Goal: Information Seeking & Learning: Check status

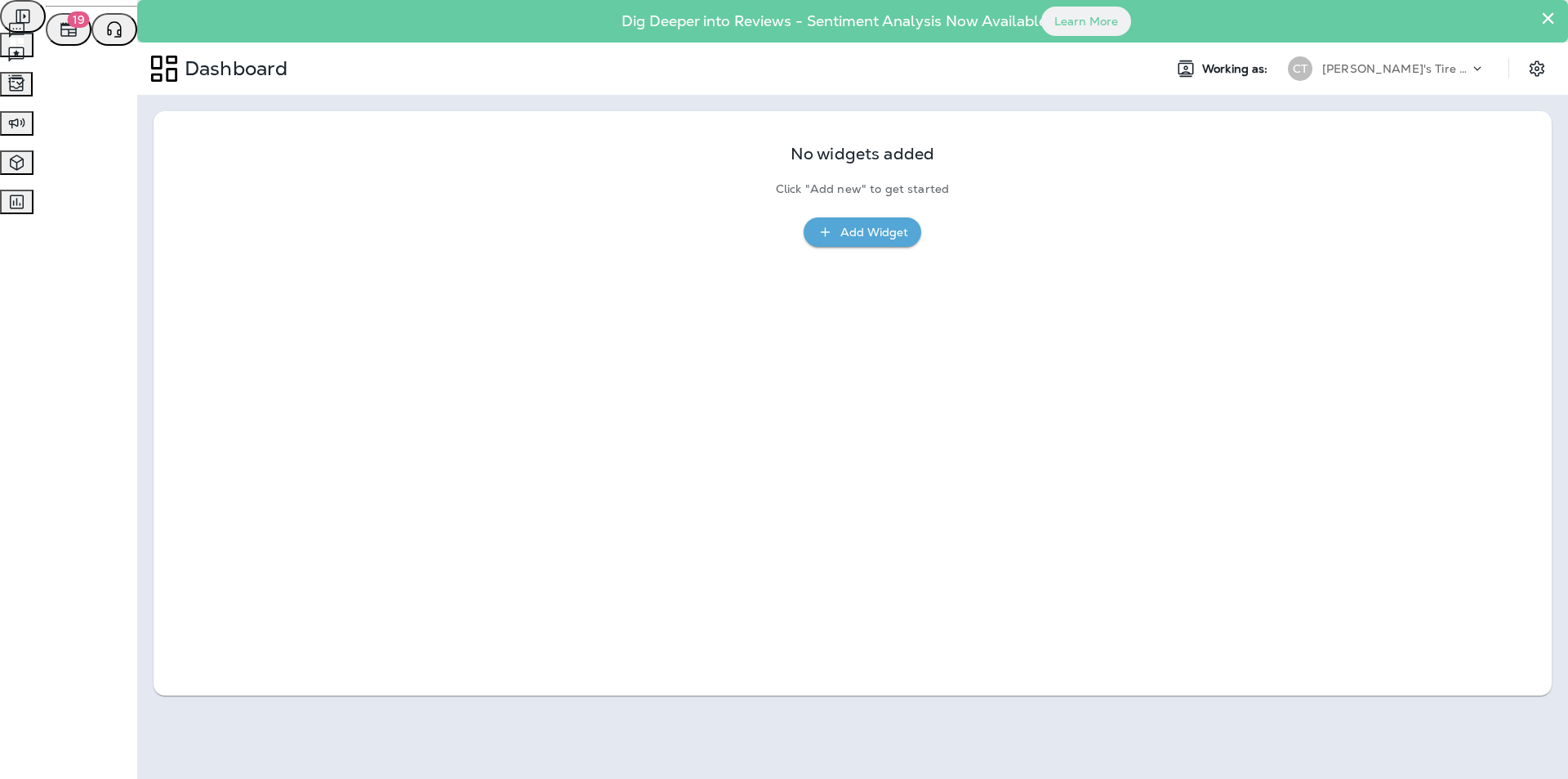
click at [128, 85] on span "Survey Responses" at bounding box center [77, 78] width 102 height 15
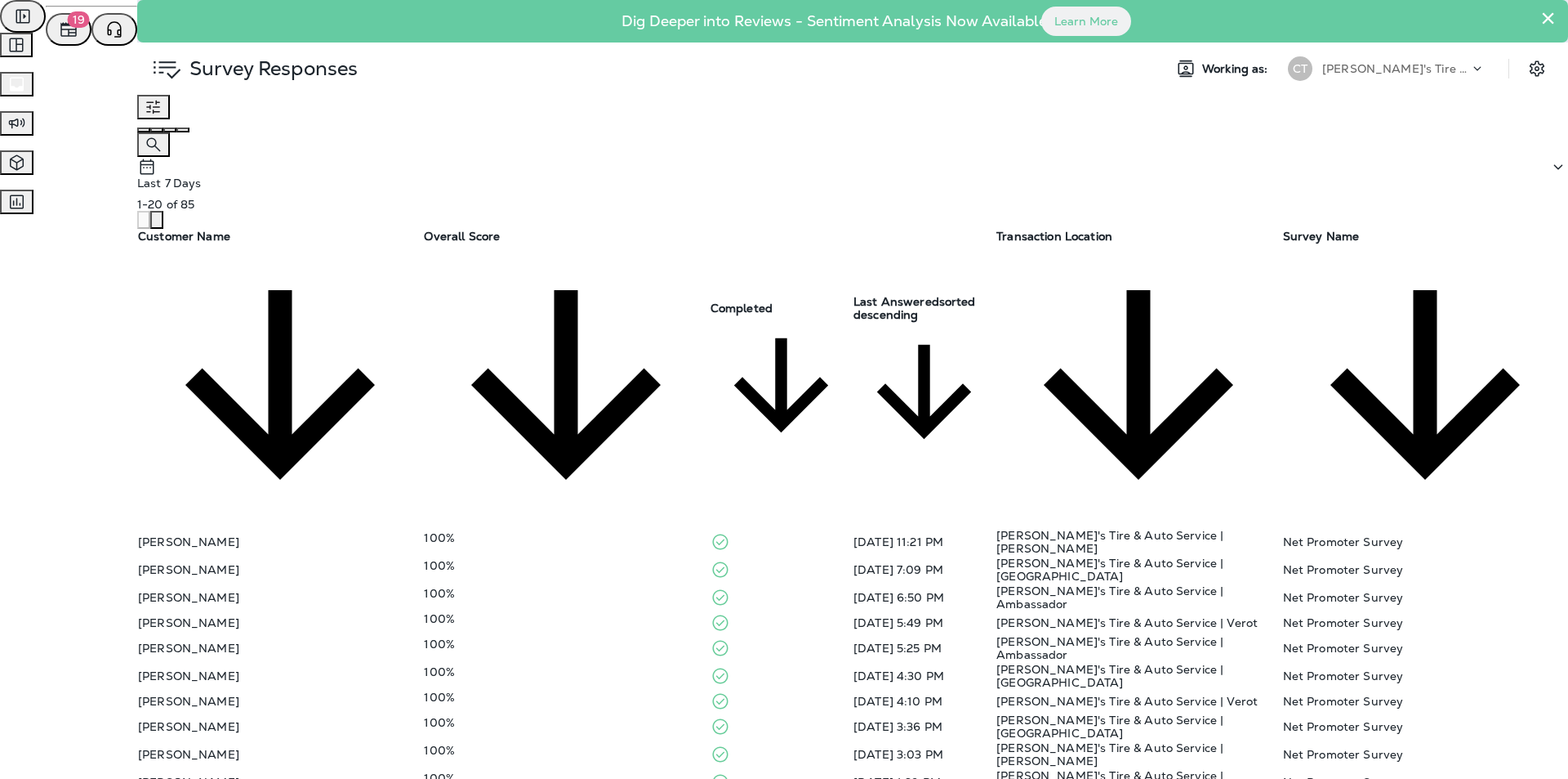
click at [612, 682] on td "100%" at bounding box center [566, 726] width 286 height 28
click at [7, 11] on icon "close" at bounding box center [7, 11] width 0 height 0
click at [610, 682] on div "100%" at bounding box center [566, 697] width 284 height 13
drag, startPoint x: 1120, startPoint y: 195, endPoint x: 1092, endPoint y: 221, distance: 38.2
click at [22, 26] on icon "close" at bounding box center [17, 21] width 12 height 12
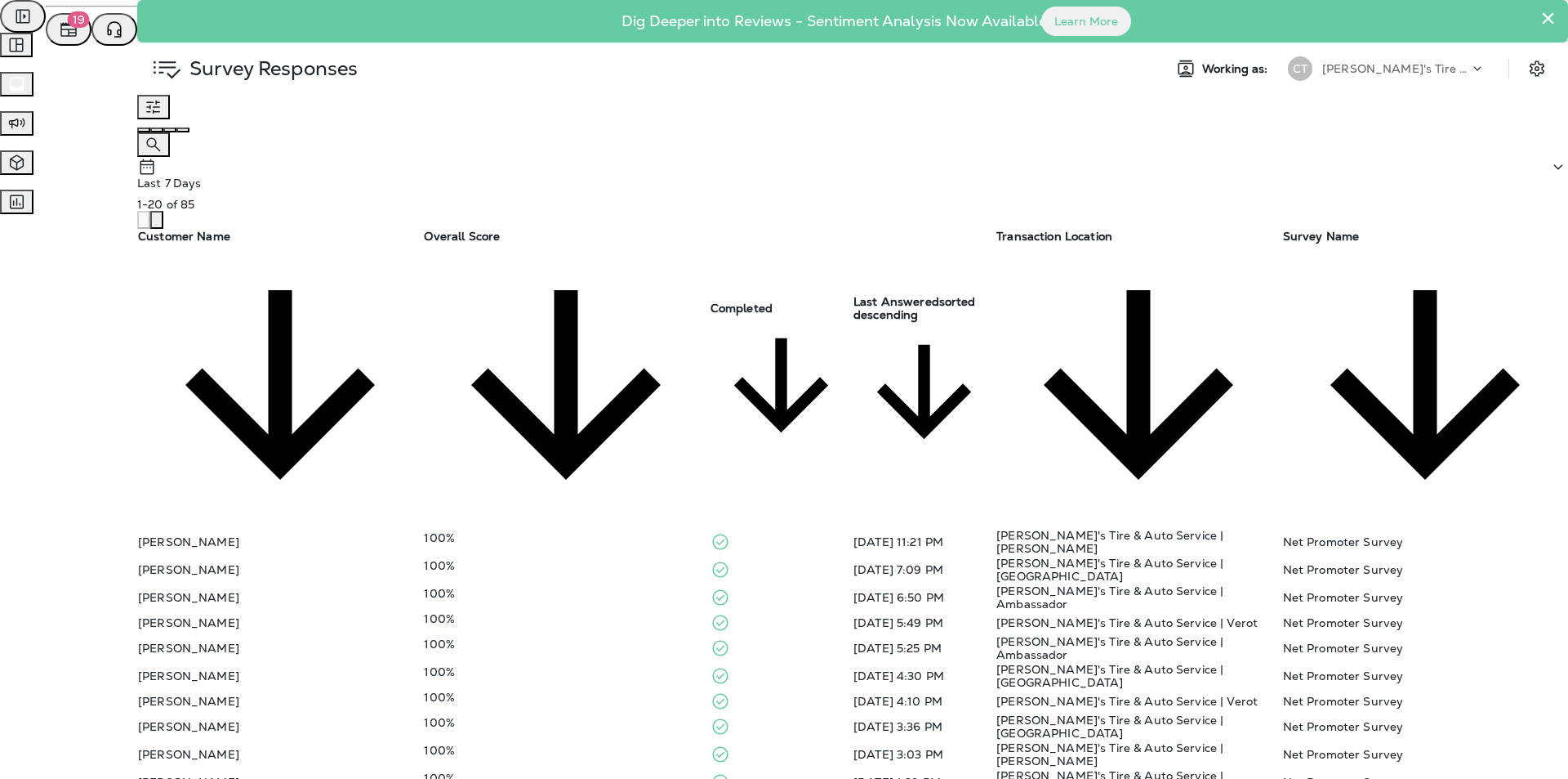
click at [602, 666] on div "100%" at bounding box center [566, 672] width 284 height 13
click at [7, 11] on icon "close" at bounding box center [7, 11] width 0 height 0
click at [617, 638] on div "100%" at bounding box center [566, 645] width 284 height 13
click at [7, 11] on icon "close" at bounding box center [7, 11] width 0 height 0
click at [617, 638] on div "100%" at bounding box center [566, 645] width 284 height 13
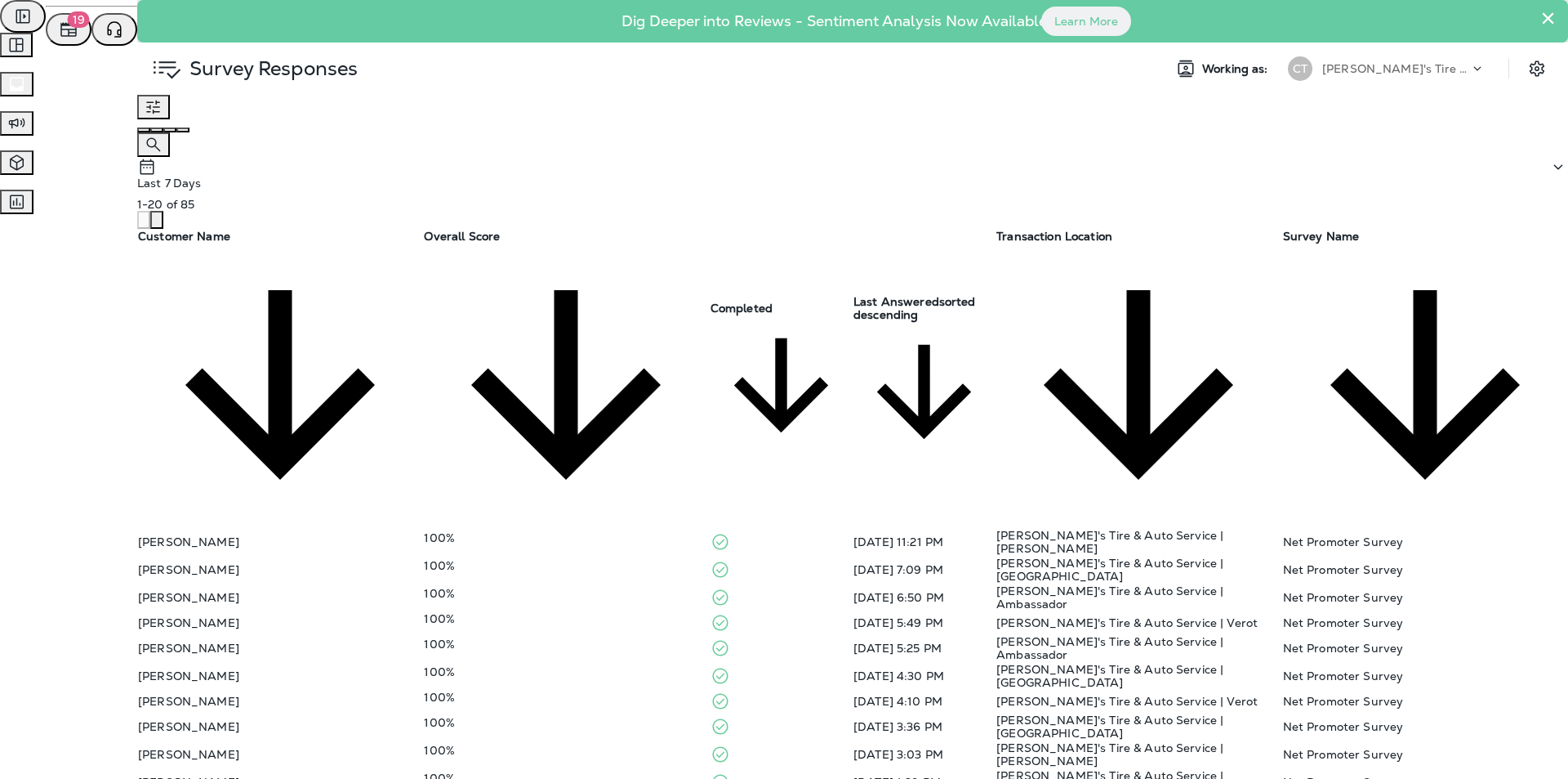
click at [7, 11] on icon "close" at bounding box center [7, 11] width 0 height 0
click at [570, 611] on td "100%" at bounding box center [566, 622] width 286 height 23
click at [22, 26] on icon "close" at bounding box center [17, 21] width 12 height 12
click at [627, 583] on td "100%" at bounding box center [566, 597] width 286 height 28
click at [22, 26] on icon "close" at bounding box center [17, 21] width 12 height 12
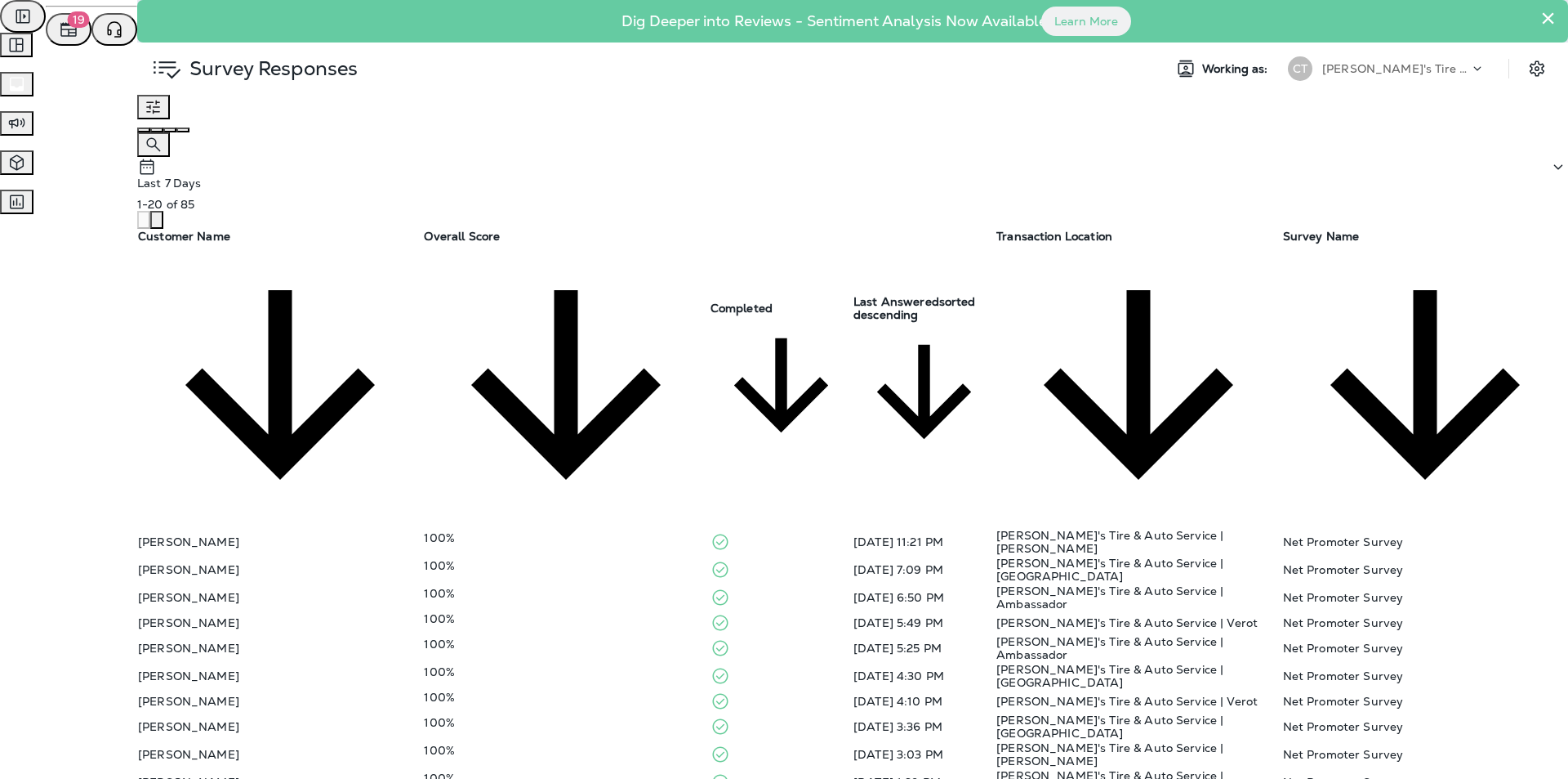
click at [598, 555] on td "100%" at bounding box center [566, 569] width 286 height 28
click at [7, 11] on icon "close" at bounding box center [7, 11] width 0 height 0
click at [590, 531] on div "100%" at bounding box center [566, 538] width 284 height 13
click at [7, 11] on icon "close" at bounding box center [7, 11] width 0 height 0
click at [108, 36] on span "Text Messages" at bounding box center [67, 29] width 81 height 15
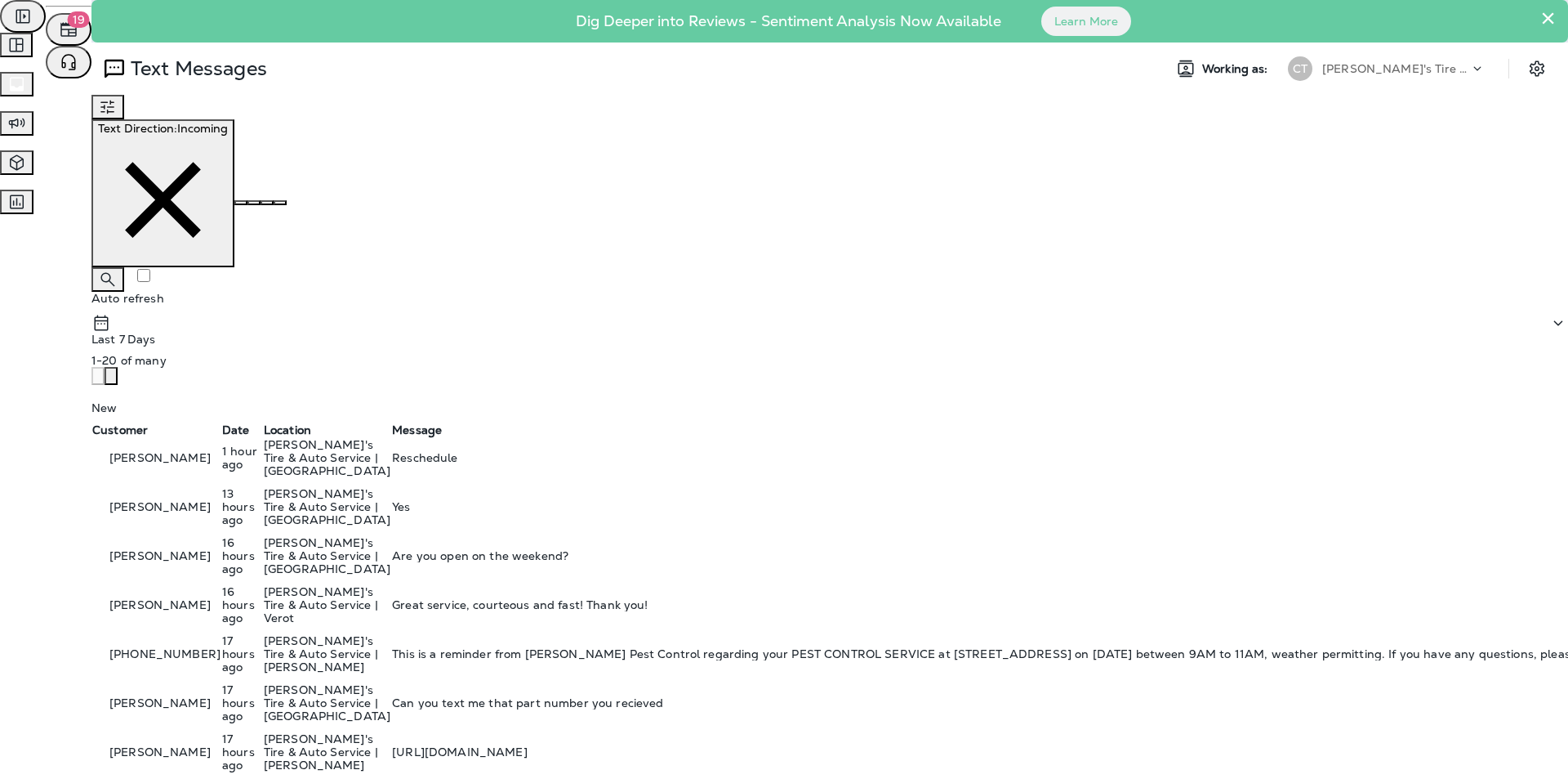
click at [391, 585] on p "[PERSON_NAME]'s Tire & Auto Service | Verot" at bounding box center [327, 604] width 127 height 39
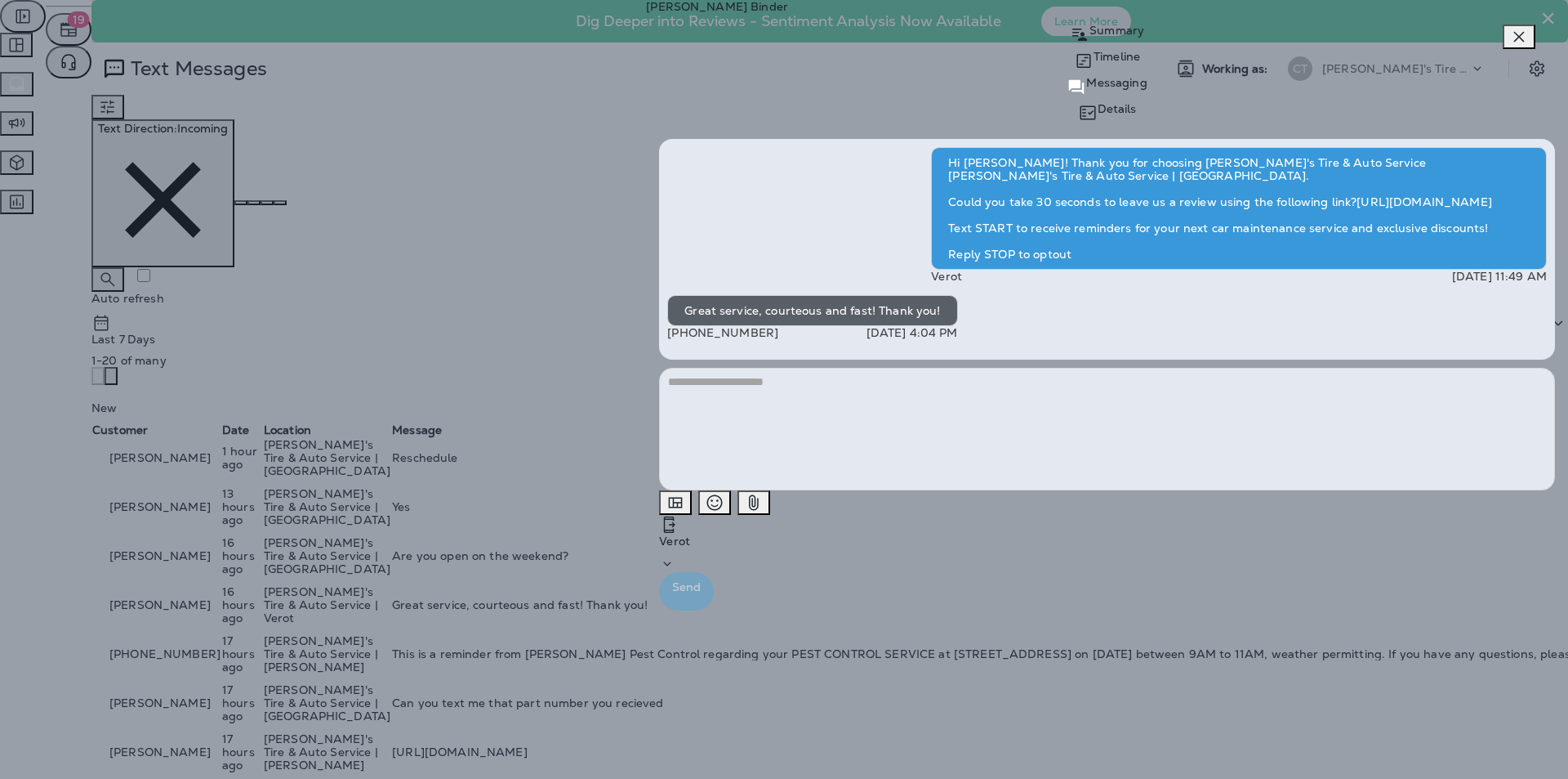
click at [823, 41] on icon "button" at bounding box center [1518, 36] width 19 height 19
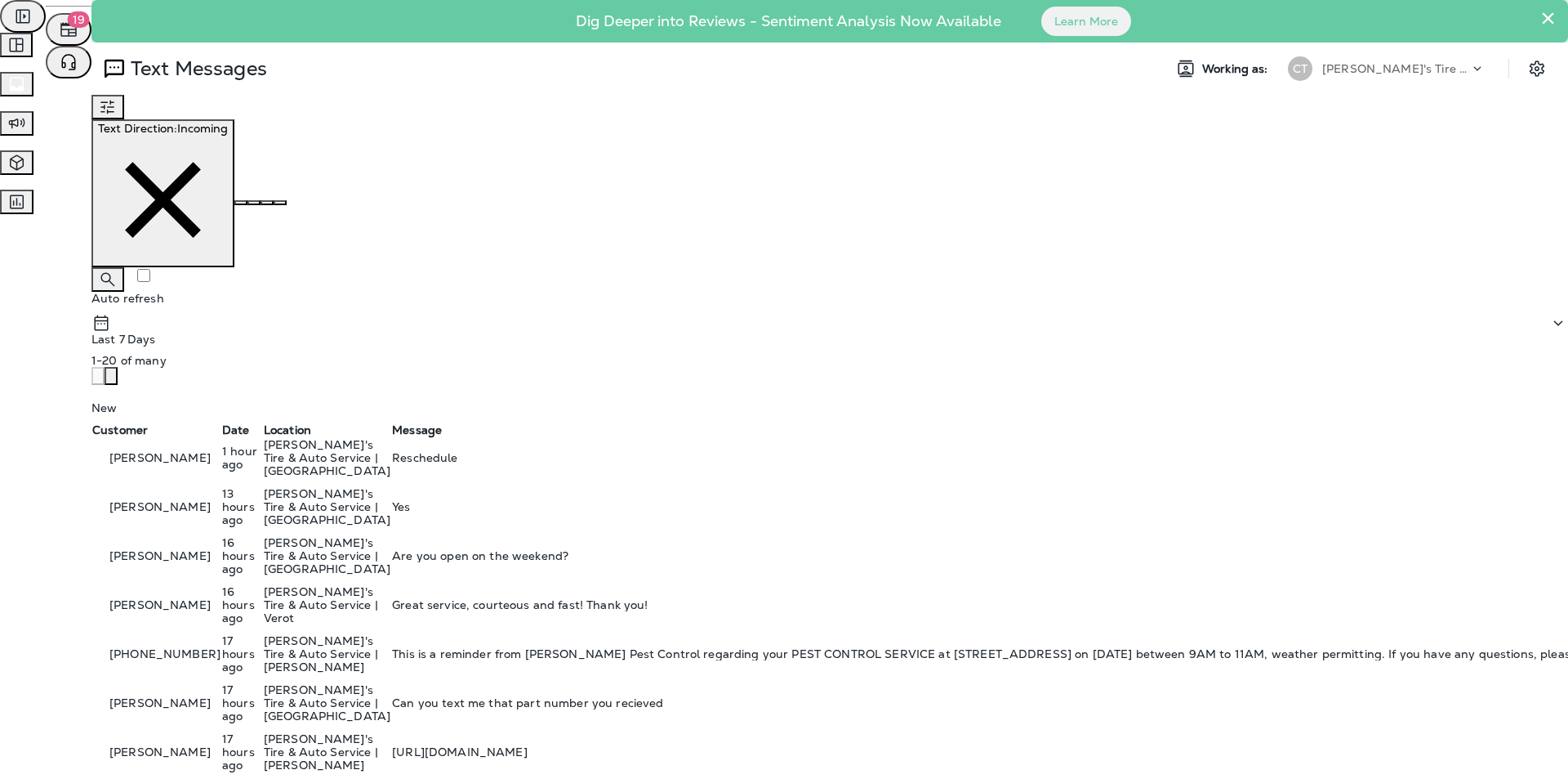
click at [391, 536] on p "[PERSON_NAME]'s Tire & Auto Service | [GEOGRAPHIC_DATA]" at bounding box center [327, 555] width 127 height 39
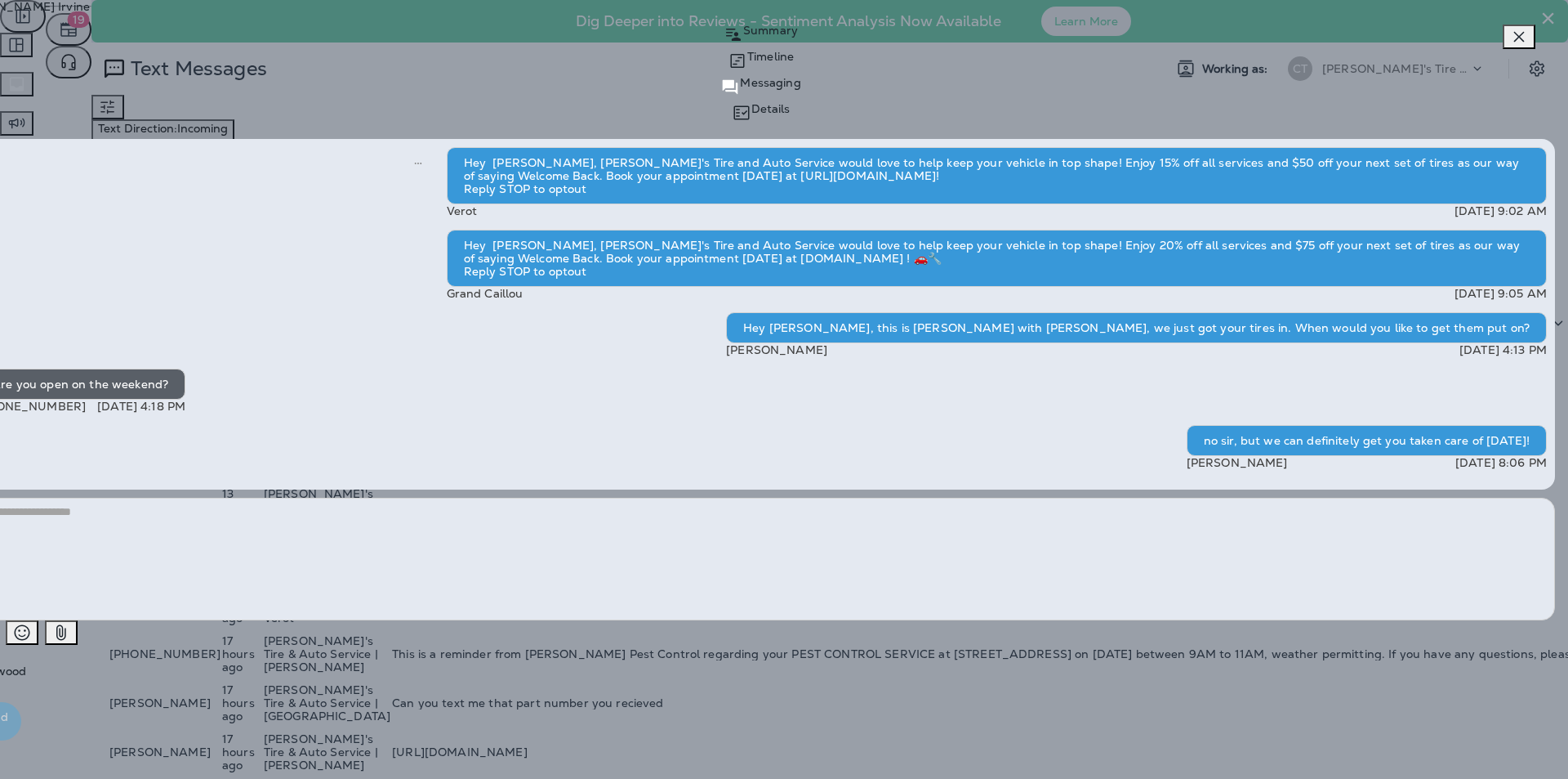
click at [823, 39] on icon "button" at bounding box center [1519, 37] width 11 height 11
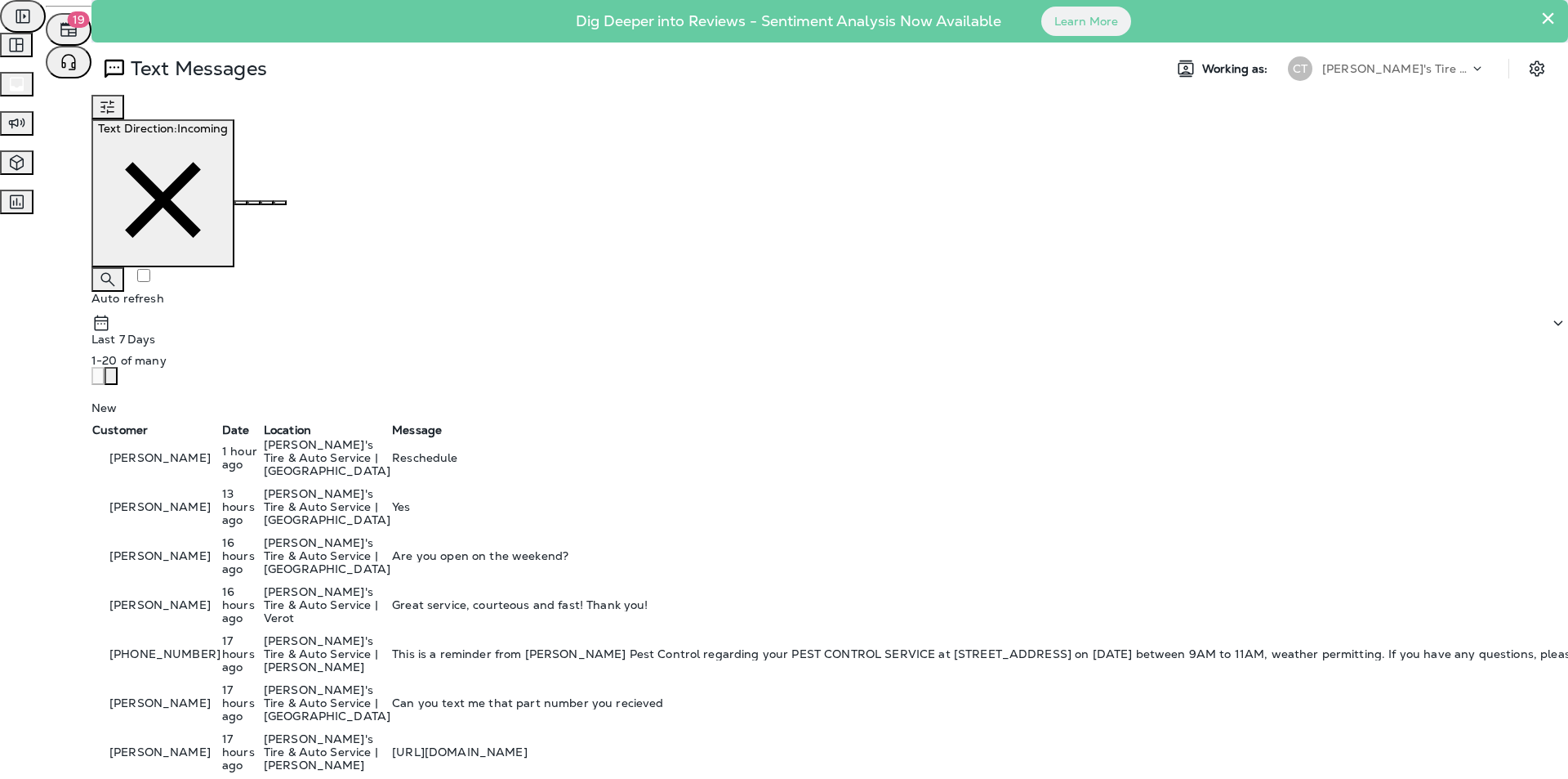
click at [391, 438] on p "[PERSON_NAME]'s Tire & Auto Service | [GEOGRAPHIC_DATA]" at bounding box center [327, 457] width 127 height 39
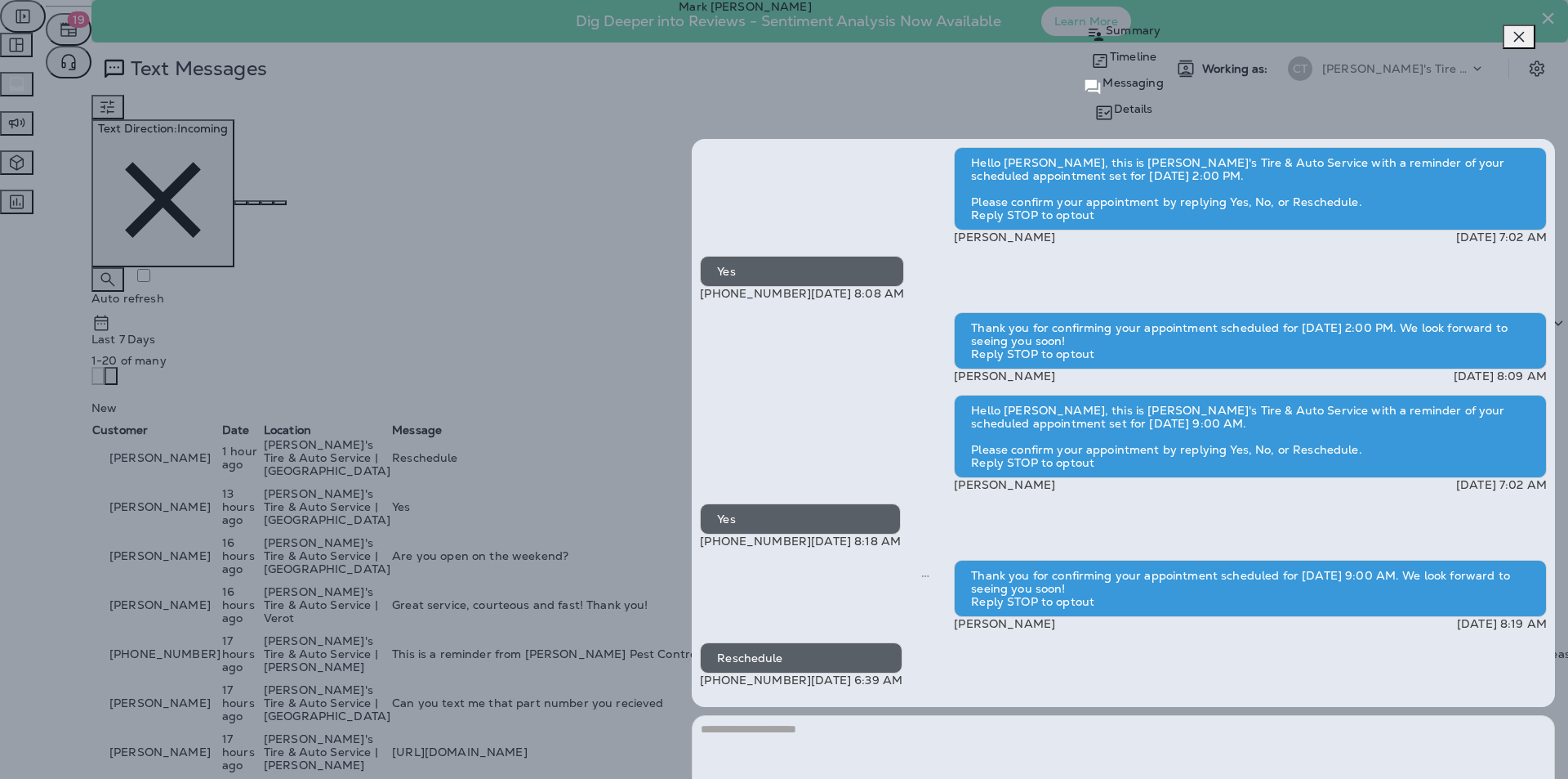
click at [823, 39] on icon "button" at bounding box center [1519, 37] width 11 height 11
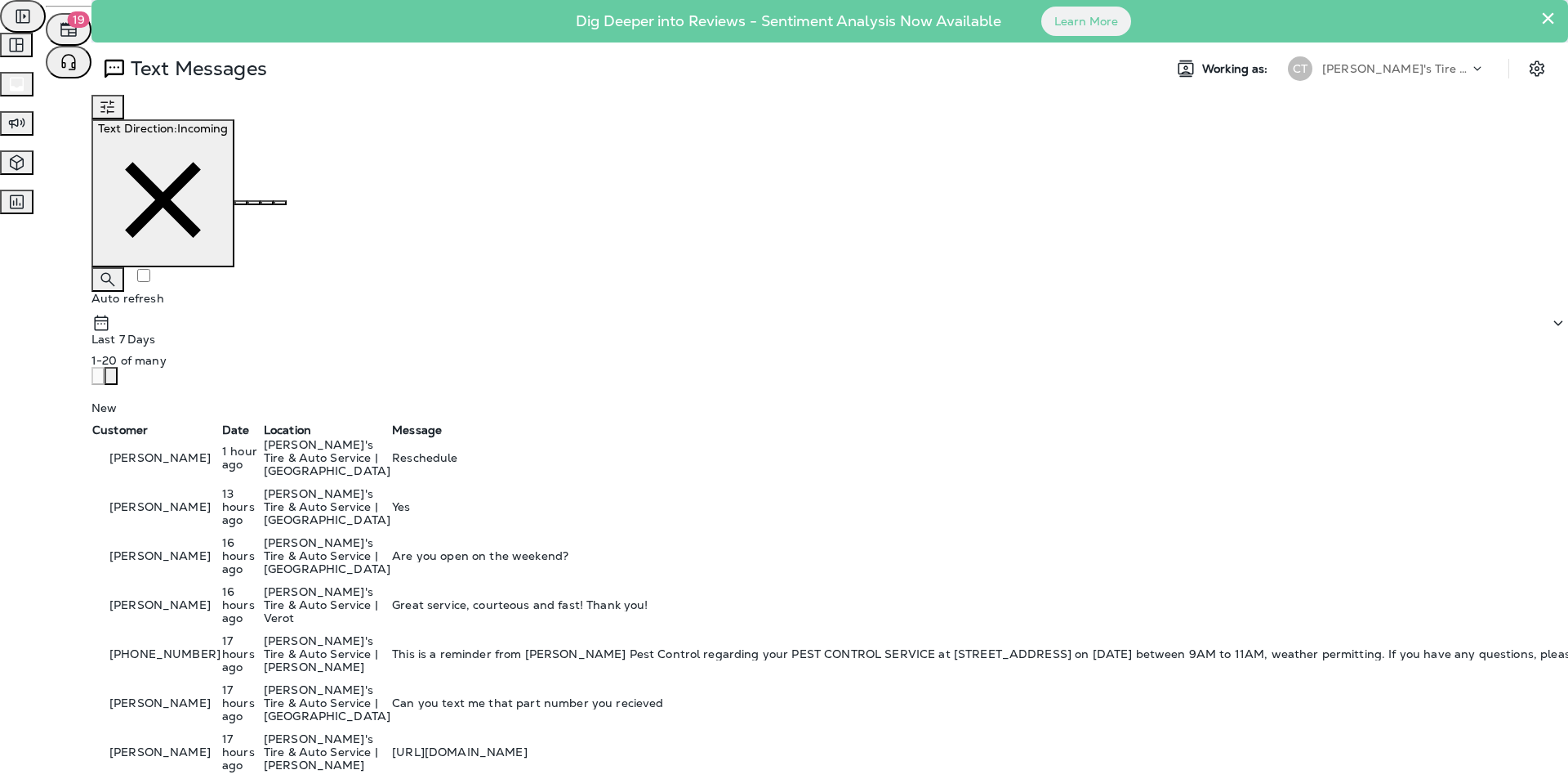
click at [823, 437] on td "Reschedule" at bounding box center [1346, 461] width 1911 height 49
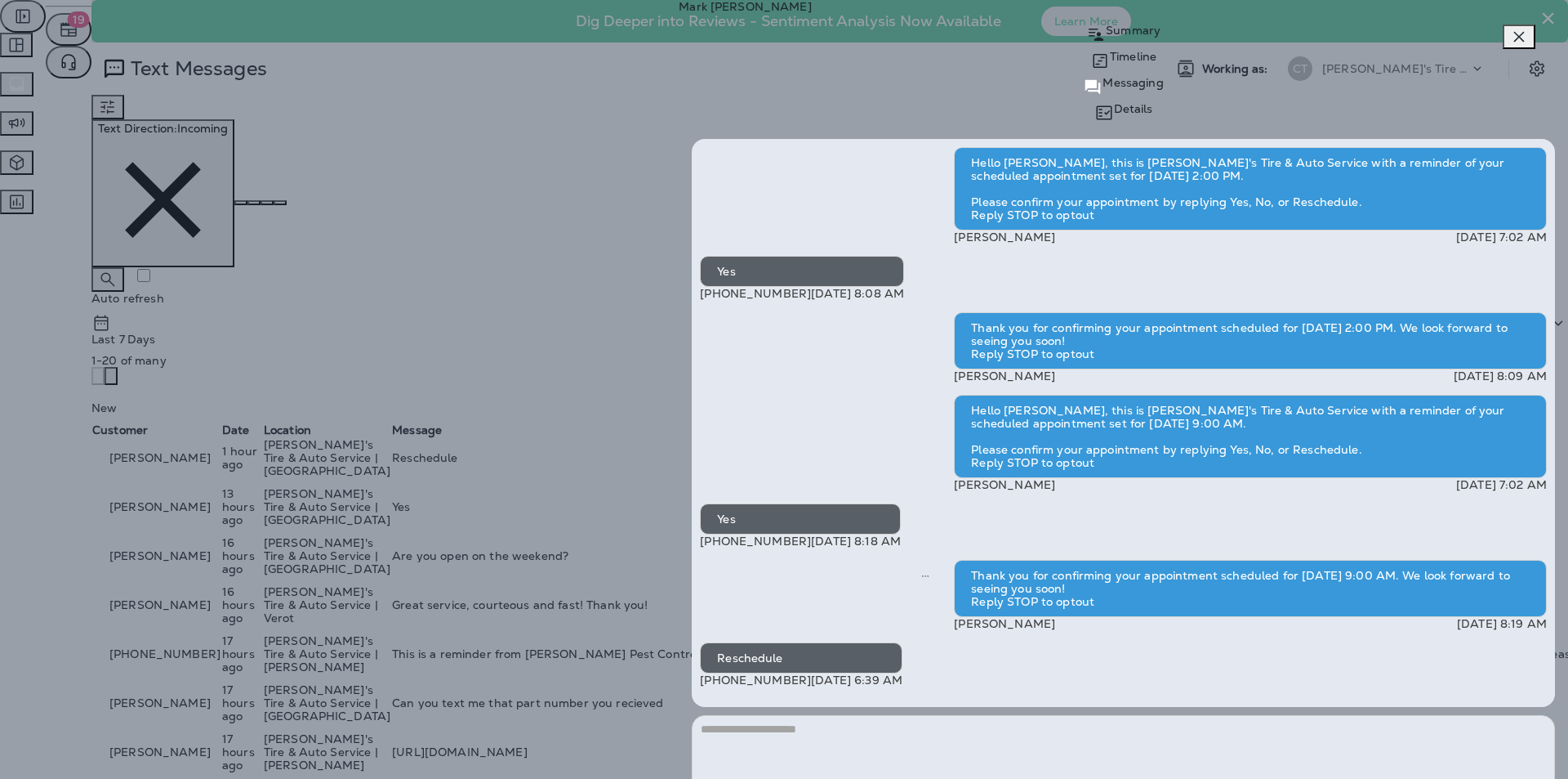
click at [823, 43] on icon "button" at bounding box center [1518, 36] width 19 height 19
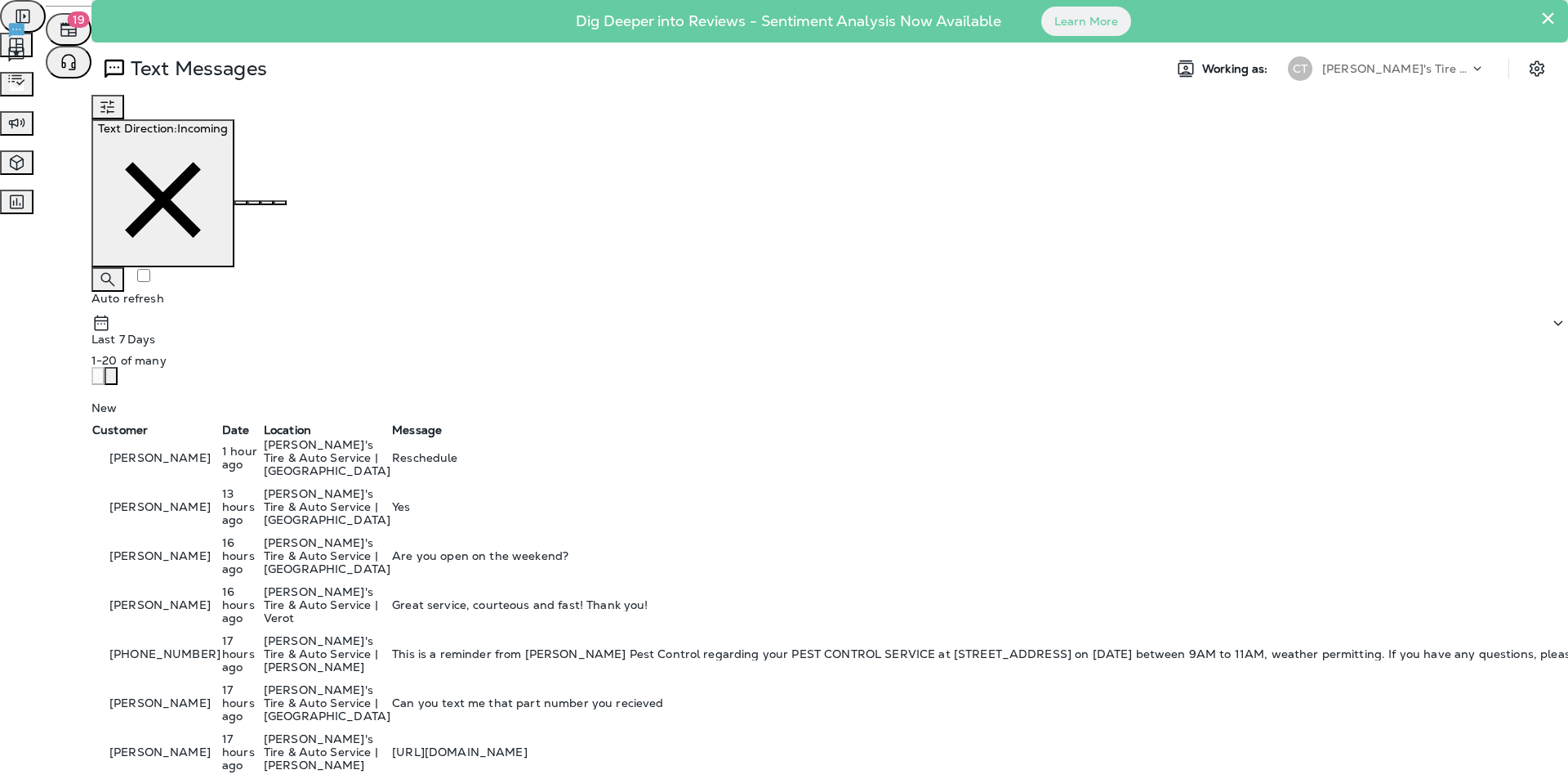
click at [72, 61] on span "Reviews" at bounding box center [49, 53] width 45 height 15
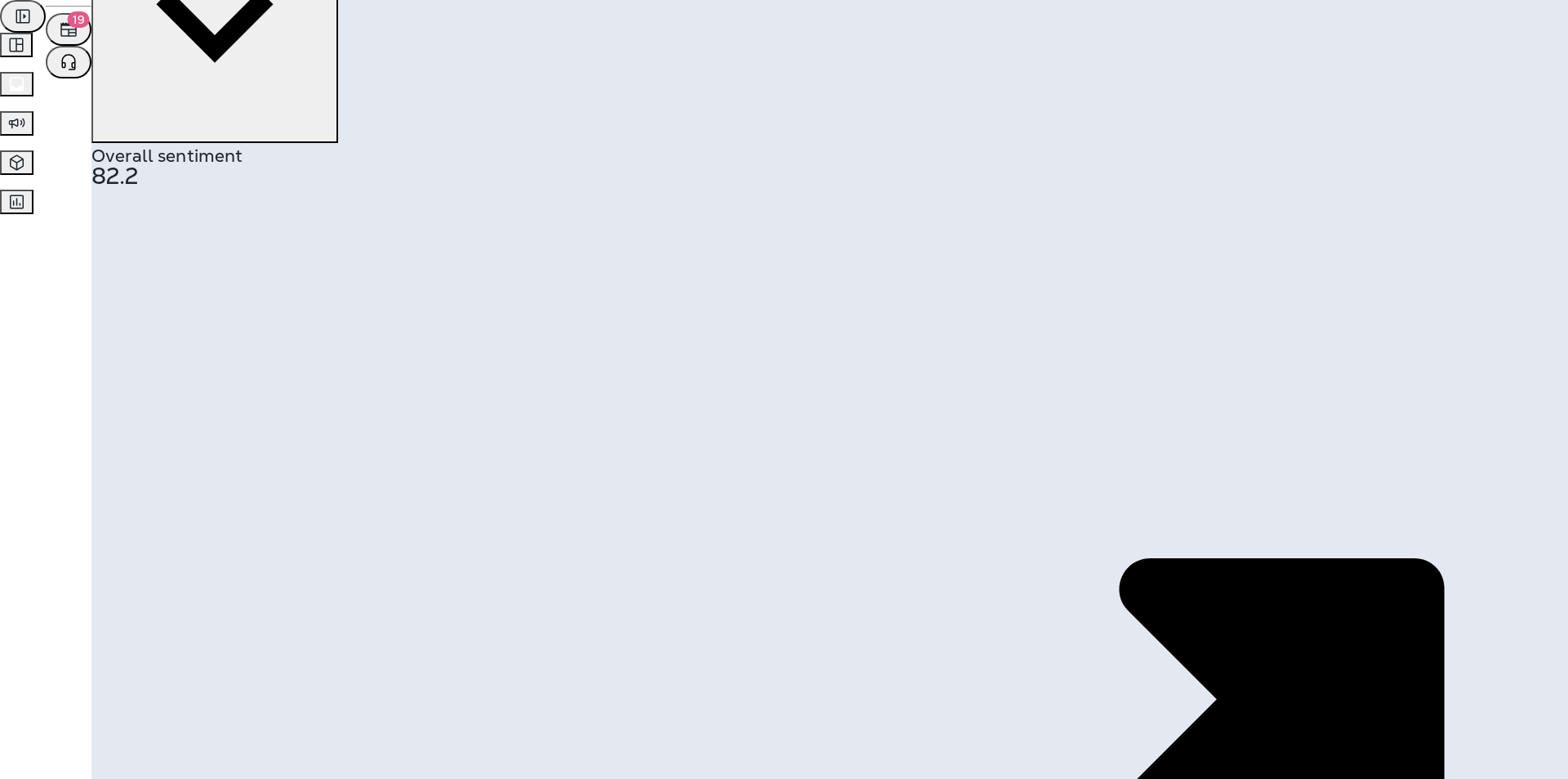
scroll to position [327, 0]
